Goal: Information Seeking & Learning: Learn about a topic

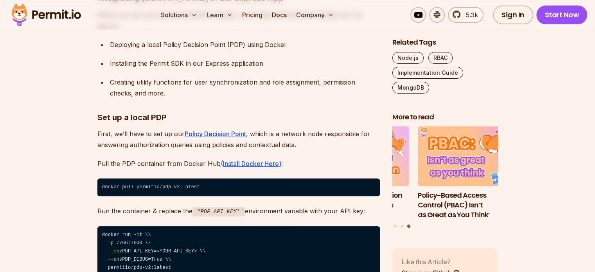
scroll to position [9206, 0]
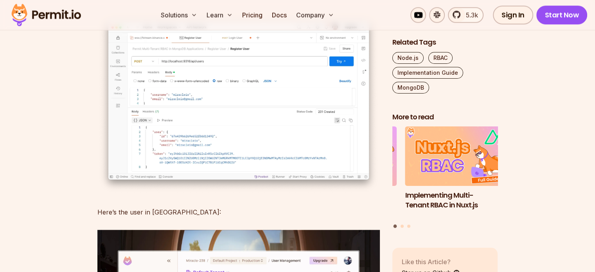
scroll to position [10209, 0]
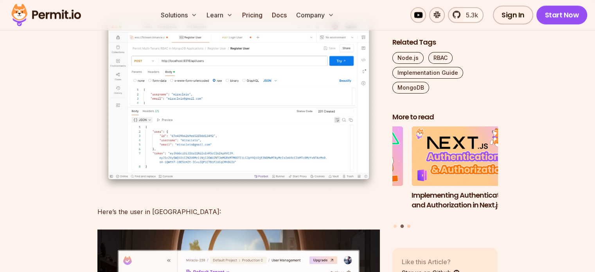
click at [407, 224] on button "Go to slide 3" at bounding box center [408, 225] width 3 height 3
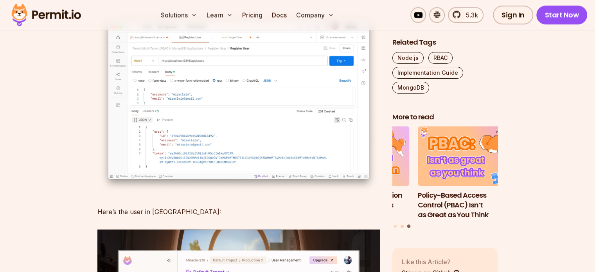
click at [400, 224] on button "Go to slide 2" at bounding box center [401, 225] width 3 height 3
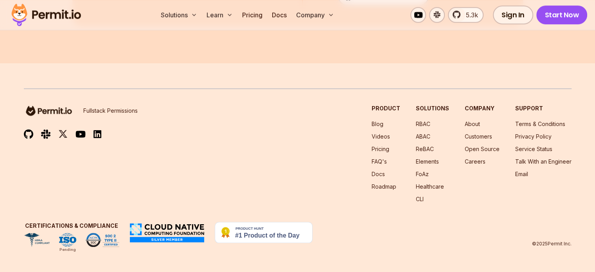
scroll to position [24100, 0]
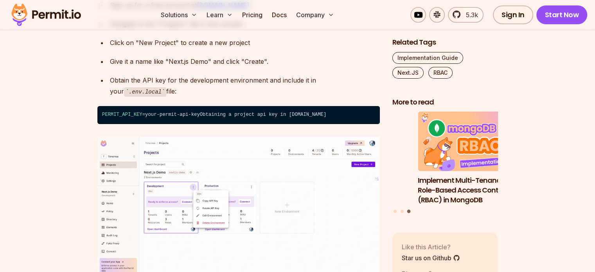
scroll to position [2654, 0]
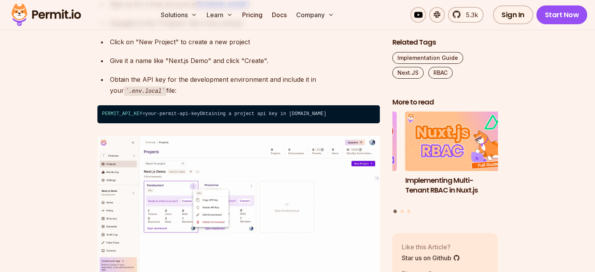
click at [261, 66] on div "Give it a name like "Next.js Demo" and click "Create"." at bounding box center [245, 60] width 270 height 11
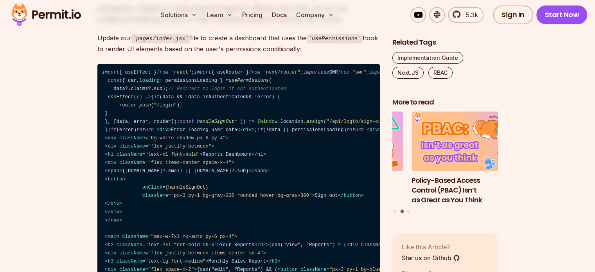
scroll to position [5656, 0]
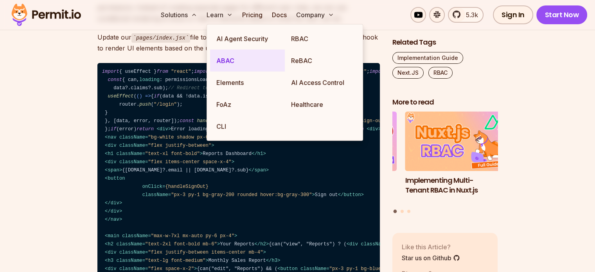
click at [247, 60] on link "ABAC" at bounding box center [247, 61] width 75 height 22
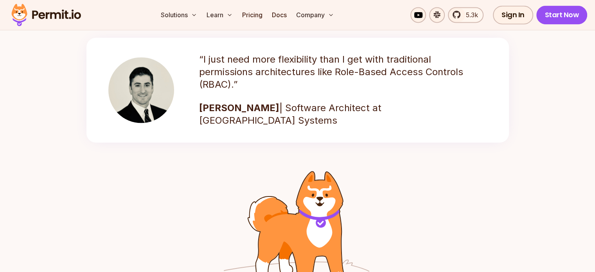
scroll to position [1111, 0]
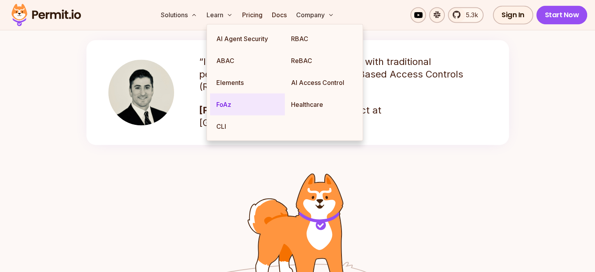
click at [228, 97] on link "FoAz" at bounding box center [247, 104] width 75 height 22
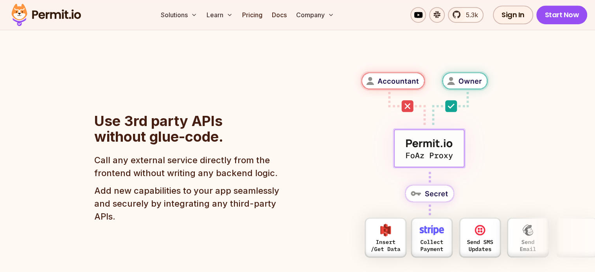
scroll to position [461, 0]
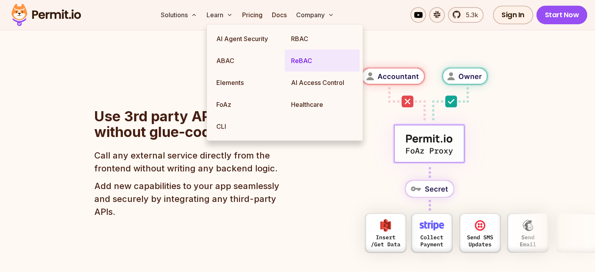
click at [313, 56] on link "ReBAC" at bounding box center [322, 61] width 75 height 22
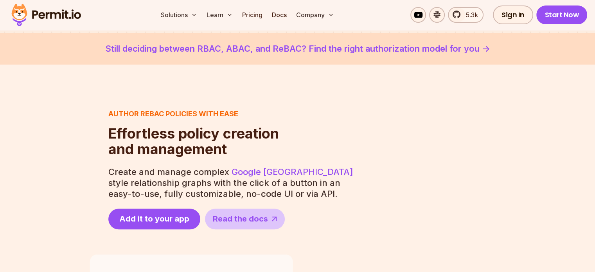
scroll to position [257, 0]
click at [372, 50] on link "Still deciding between RBAC, ABAC, and ReBAC? Find the right authorization mode…" at bounding box center [297, 49] width 557 height 13
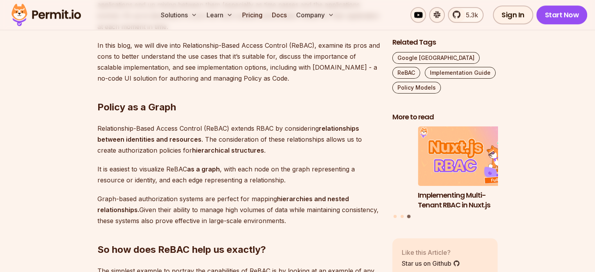
scroll to position [643, 0]
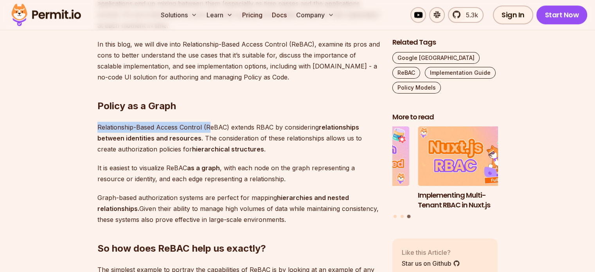
drag, startPoint x: 99, startPoint y: 125, endPoint x: 210, endPoint y: 124, distance: 111.5
click at [210, 124] on p "Relationship-Based Access Control (ReBAC) extends RBAC by considering relations…" at bounding box center [238, 138] width 282 height 33
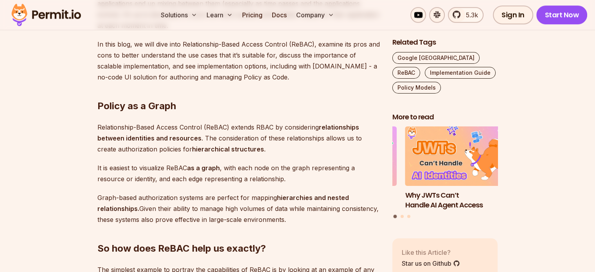
click at [252, 148] on p "Relationship-Based Access Control (ReBAC) extends RBAC by considering relations…" at bounding box center [238, 138] width 282 height 33
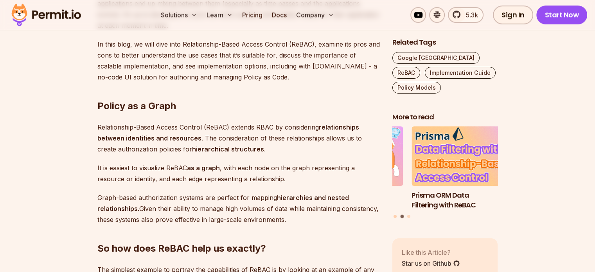
click at [395, 215] on button "Go to slide 1" at bounding box center [394, 216] width 3 height 3
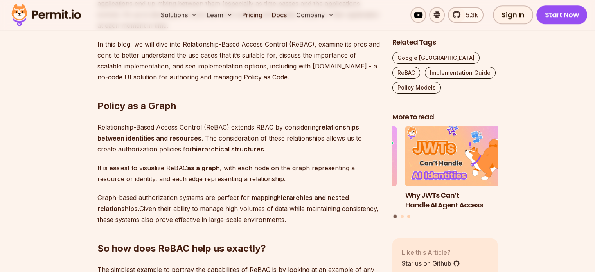
click at [409, 215] on button "Go to slide 3" at bounding box center [408, 216] width 3 height 3
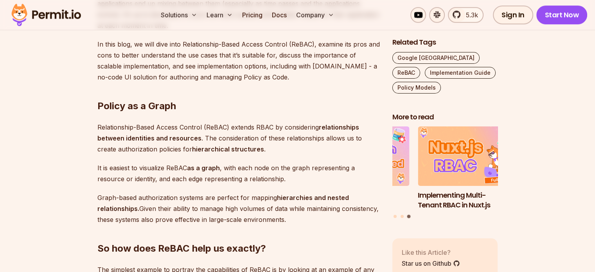
drag, startPoint x: 124, startPoint y: 177, endPoint x: 285, endPoint y: 179, distance: 160.4
click at [285, 179] on p "It is easiest to visualize ReBAC as a graph , with each node on the graph repre…" at bounding box center [238, 173] width 282 height 22
drag, startPoint x: 102, startPoint y: 196, endPoint x: 92, endPoint y: 200, distance: 11.3
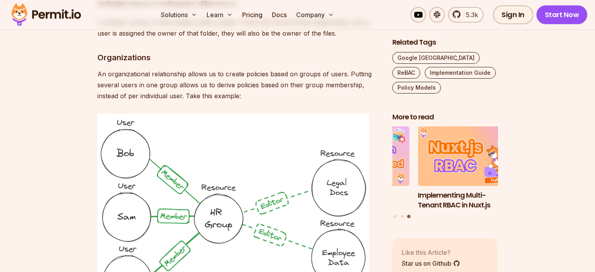
scroll to position [2077, 0]
click at [266, 15] on link "Pricing" at bounding box center [252, 15] width 27 height 16
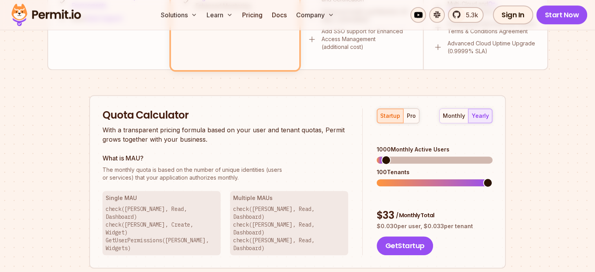
scroll to position [434, 0]
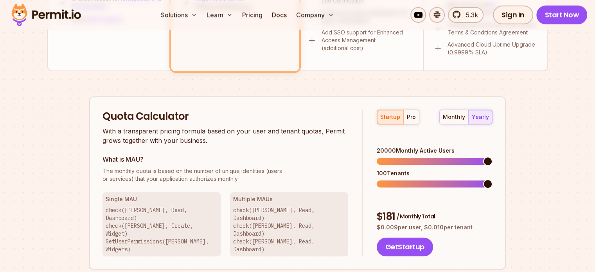
click at [492, 156] on span at bounding box center [487, 160] width 9 height 9
click at [454, 115] on div "monthly" at bounding box center [454, 117] width 22 height 8
click at [413, 114] on div "pro" at bounding box center [411, 117] width 9 height 8
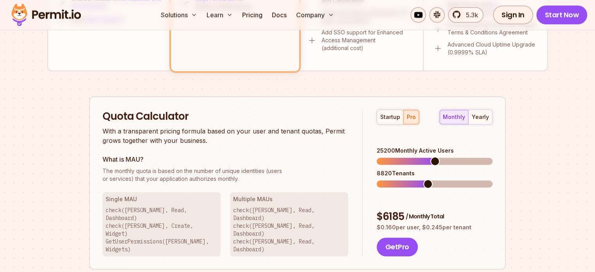
click at [435, 156] on span at bounding box center [434, 160] width 9 height 9
click at [390, 115] on div "startup" at bounding box center [390, 117] width 20 height 8
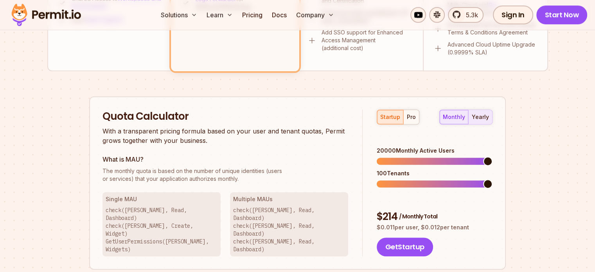
click at [485, 113] on div "yearly" at bounding box center [480, 117] width 17 height 8
click at [462, 115] on div "monthly" at bounding box center [454, 117] width 22 height 8
click at [479, 119] on div "yearly" at bounding box center [480, 117] width 17 height 8
click at [458, 120] on button "monthly" at bounding box center [454, 117] width 29 height 14
click at [478, 115] on div "yearly" at bounding box center [480, 117] width 17 height 8
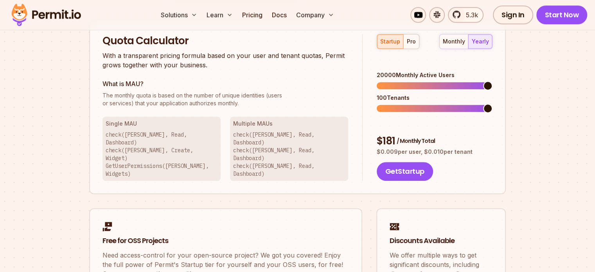
scroll to position [498, 0]
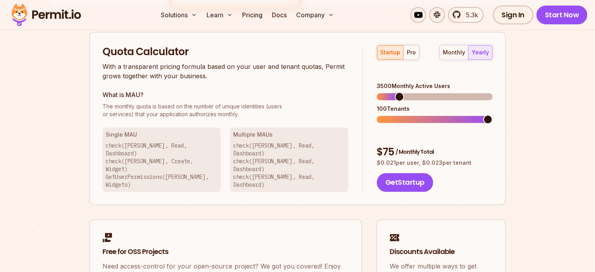
click at [396, 93] on span at bounding box center [387, 96] width 20 height 7
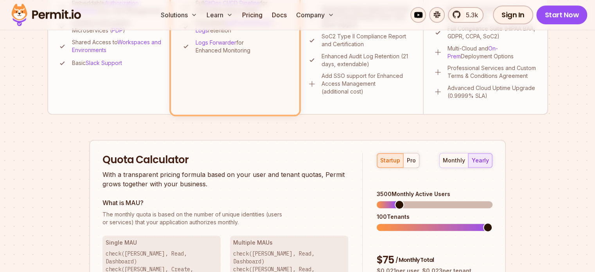
scroll to position [0, 0]
